Goal: Complete application form: Complete application form

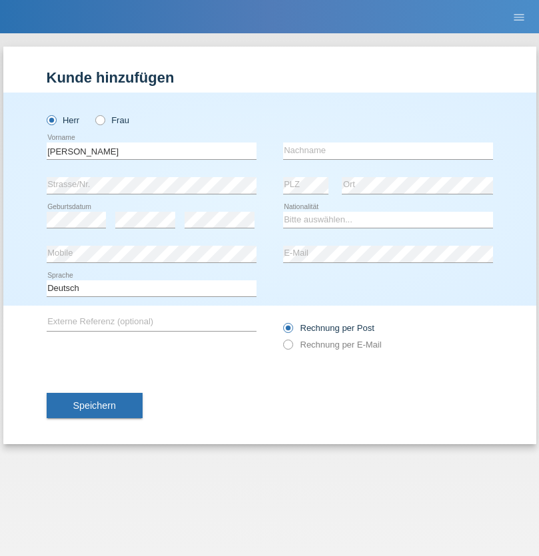
type input "[PERSON_NAME]"
click at [387, 150] on input "text" at bounding box center [388, 150] width 210 height 17
type input "Abidin"
select select "PK"
select select "C"
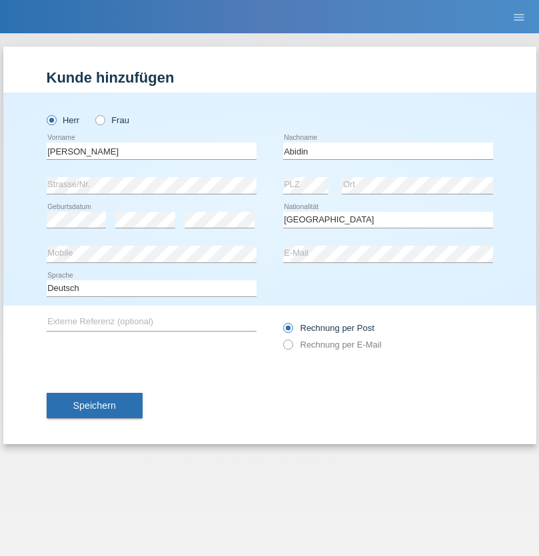
select select "22"
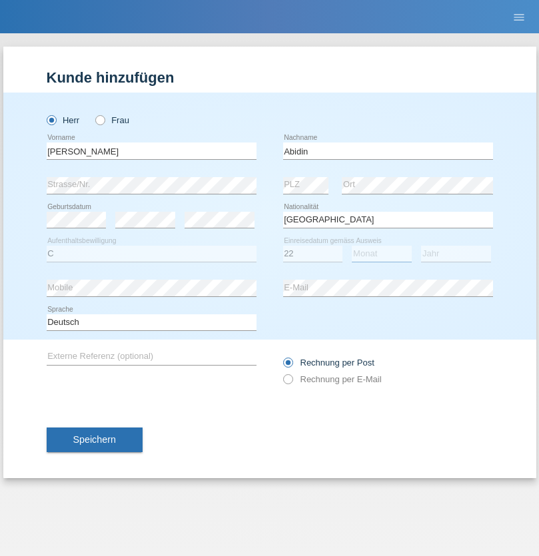
select select "01"
select select "2003"
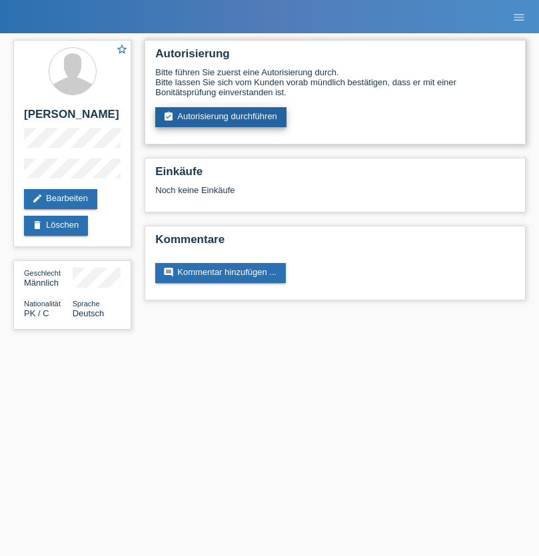
click at [221, 117] on link "assignment_turned_in Autorisierung durchführen" at bounding box center [220, 117] width 131 height 20
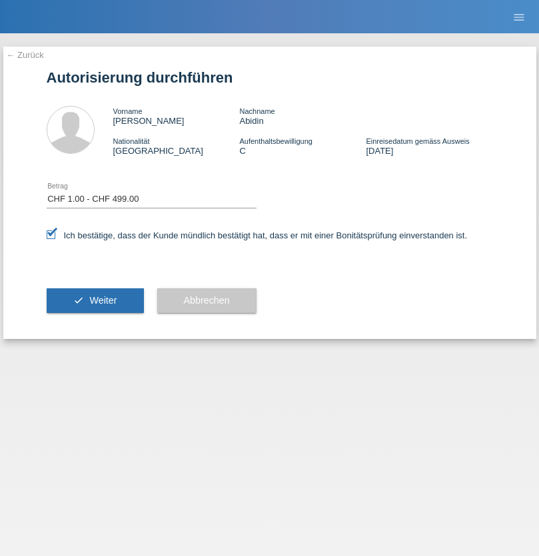
select select "1"
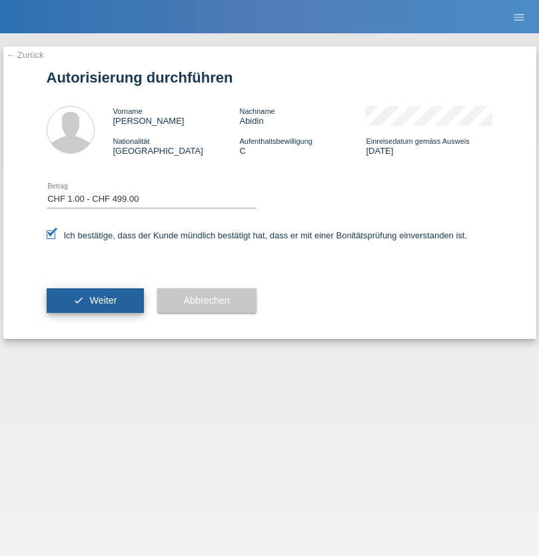
click at [95, 300] on span "Weiter" at bounding box center [102, 300] width 27 height 11
